Goal: Information Seeking & Learning: Learn about a topic

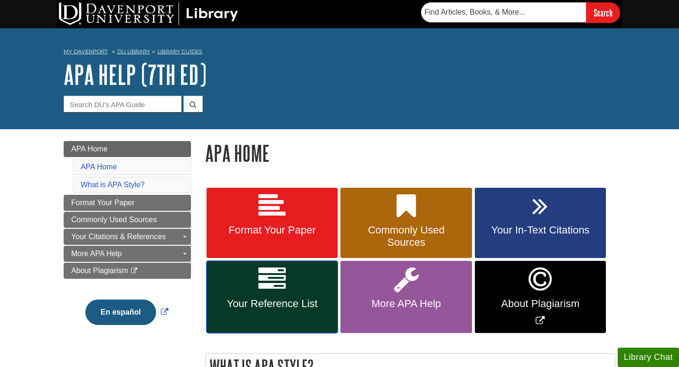
click at [270, 292] on link "Your Reference List" at bounding box center [271, 297] width 131 height 72
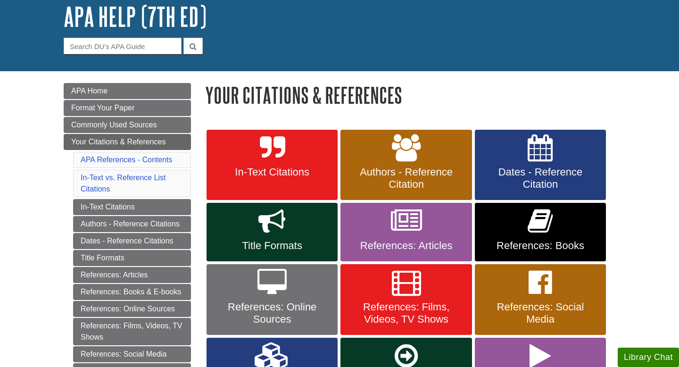
scroll to position [59, 0]
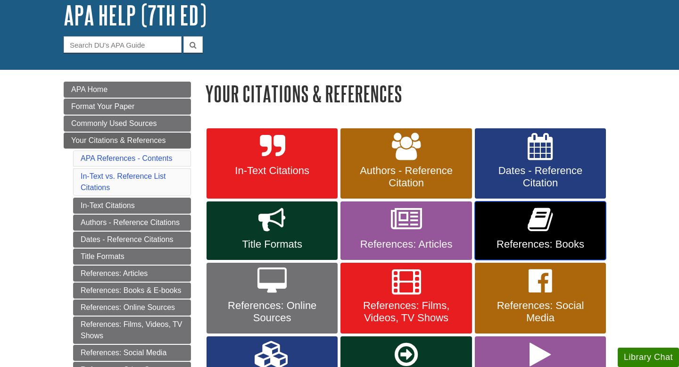
click at [530, 244] on span "References: Books" at bounding box center [540, 244] width 117 height 12
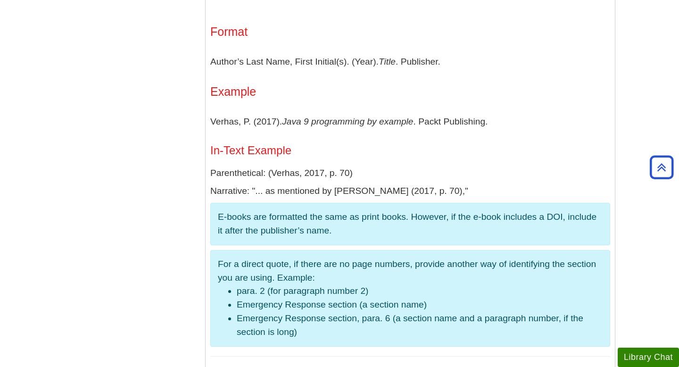
scroll to position [1571, 0]
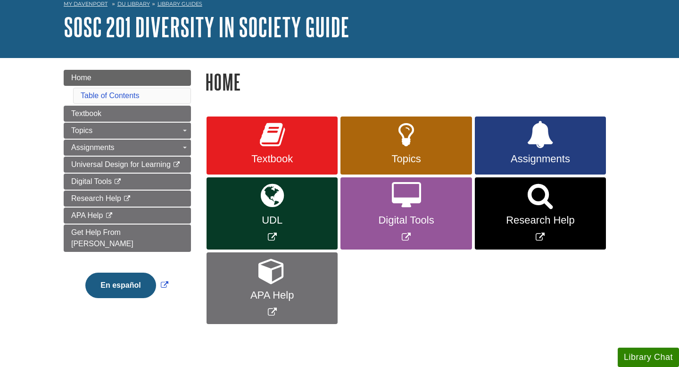
scroll to position [54, 0]
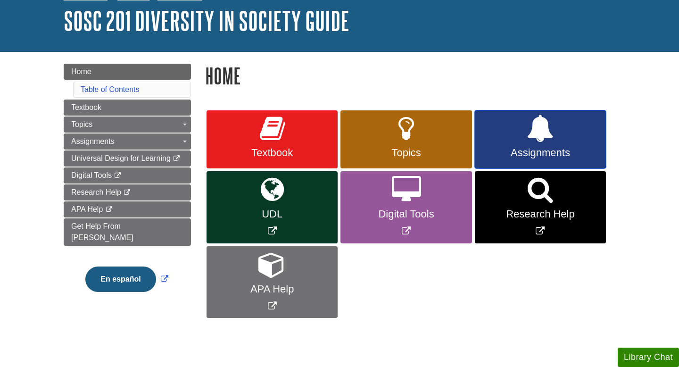
click at [525, 155] on span "Assignments" at bounding box center [540, 153] width 117 height 12
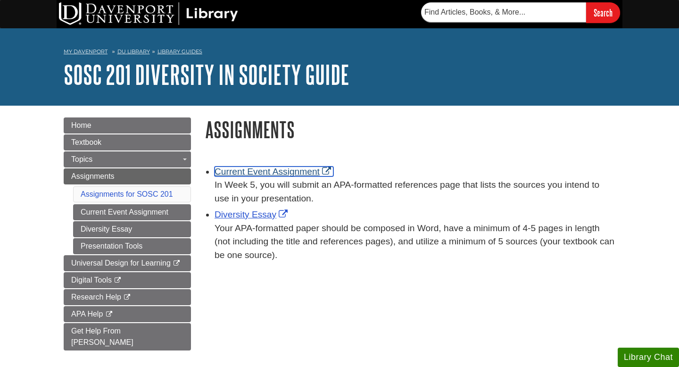
click at [268, 174] on link "Current Event Assignment" at bounding box center [273, 171] width 119 height 10
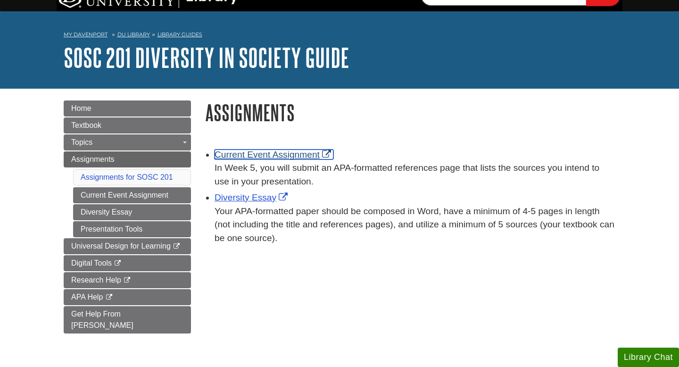
scroll to position [20, 0]
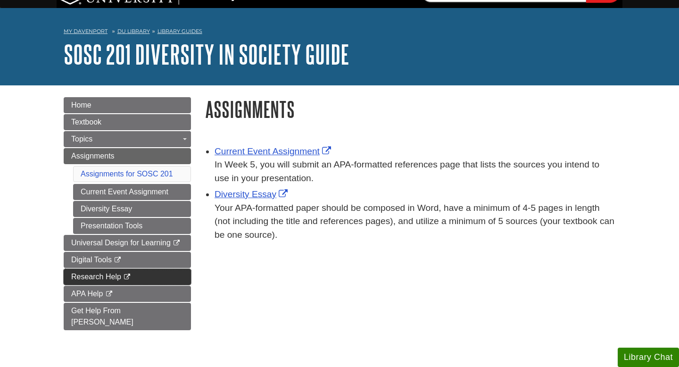
click at [95, 277] on span "Research Help" at bounding box center [96, 276] width 50 height 8
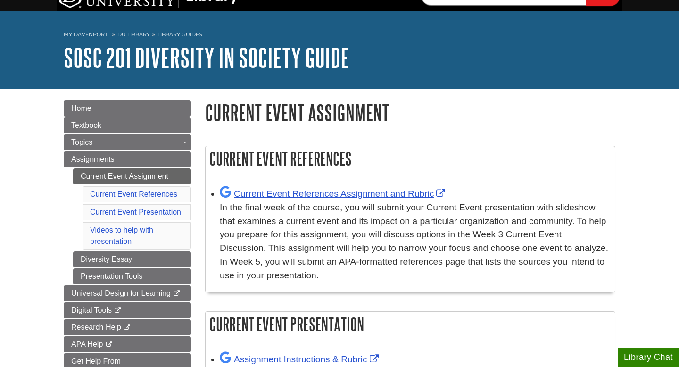
scroll to position [13, 0]
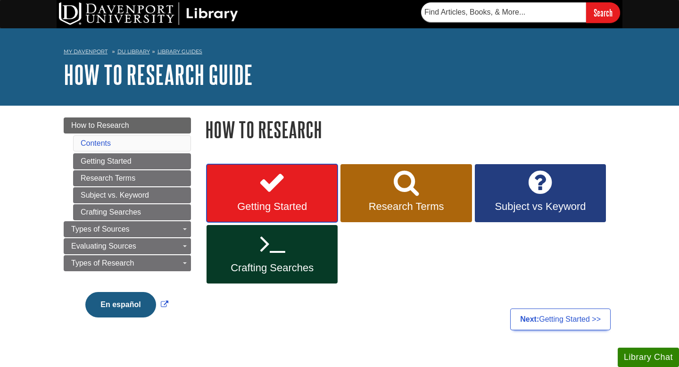
click at [286, 200] on span "Getting Started" at bounding box center [271, 206] width 117 height 12
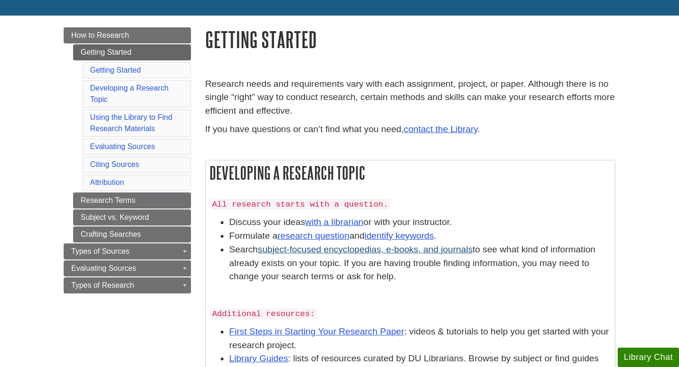
scroll to position [92, 0]
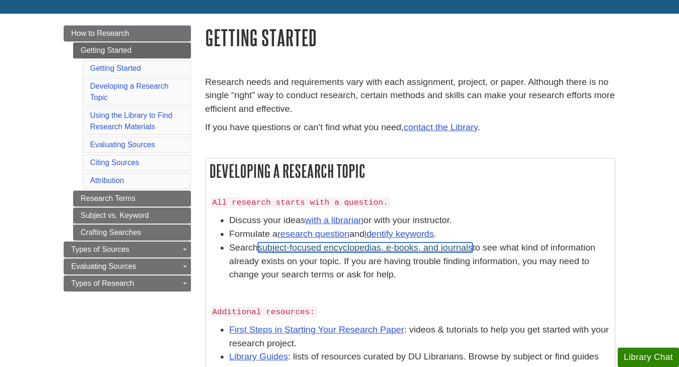
click at [335, 251] on link "subject-focused encyclopedias, e-books, and journals" at bounding box center [365, 247] width 214 height 10
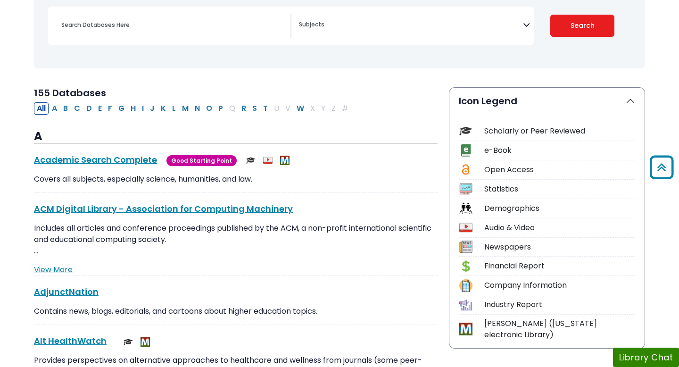
scroll to position [143, 0]
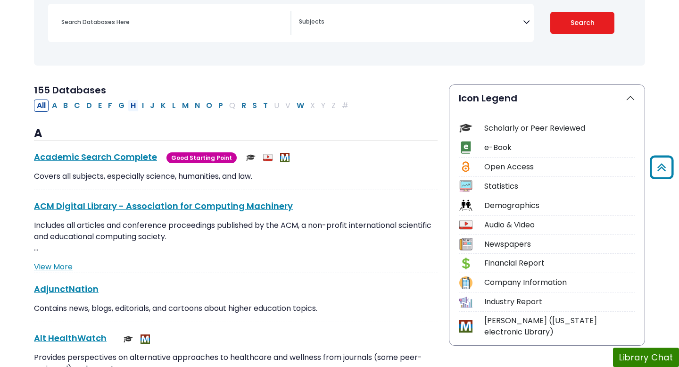
click at [132, 107] on button "H" at bounding box center [133, 105] width 11 height 12
select select "Database Subject Filter"
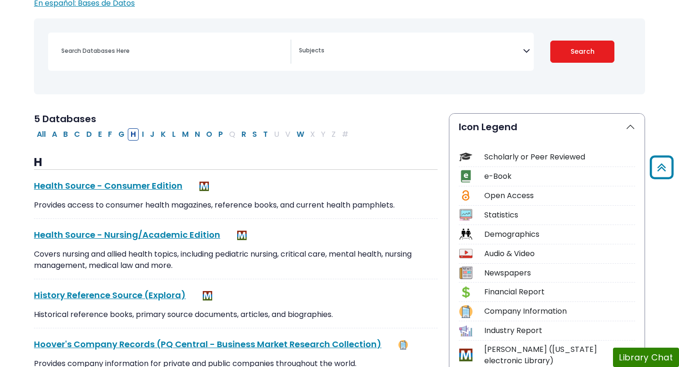
scroll to position [113, 0]
